Goal: Task Accomplishment & Management: Use online tool/utility

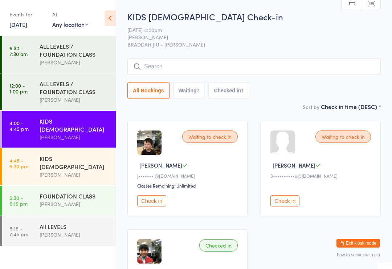
click at [200, 62] on input "search" at bounding box center [253, 66] width 253 height 17
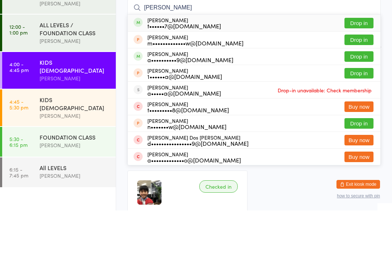
type input "[PERSON_NAME]"
click at [359, 76] on button "Drop in" at bounding box center [358, 81] width 29 height 11
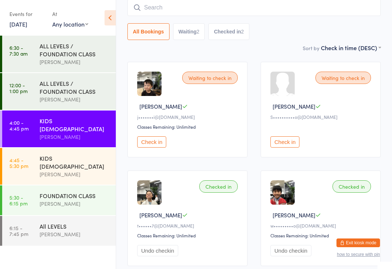
click at [45, 203] on div "FOUNDATION CLASS [PERSON_NAME]" at bounding box center [78, 199] width 76 height 29
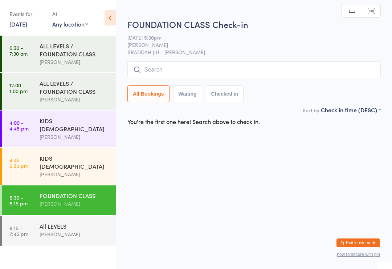
click at [336, 57] on div "FOUNDATION CLASS Check-in [DATE] 5:30pm [PERSON_NAME] BRADDAH JIU - JITSU SYDEN…" at bounding box center [253, 61] width 253 height 87
click at [339, 64] on input "search" at bounding box center [253, 69] width 253 height 17
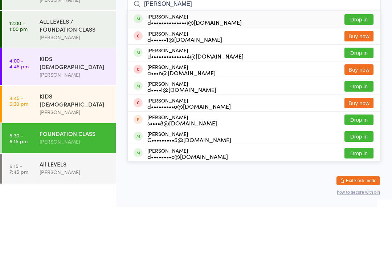
type input "[PERSON_NAME]"
click at [357, 76] on button "Drop in" at bounding box center [358, 81] width 29 height 11
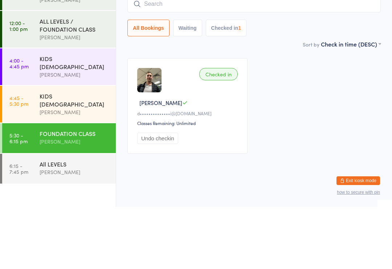
scroll to position [6, 0]
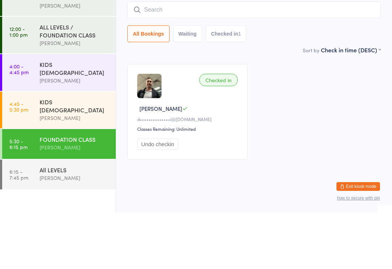
click at [203, 58] on input "search" at bounding box center [253, 66] width 253 height 17
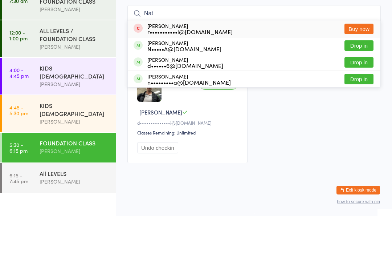
type input "Nat"
click at [358, 110] on button "Drop in" at bounding box center [358, 115] width 29 height 11
